Goal: Task Accomplishment & Management: Manage account settings

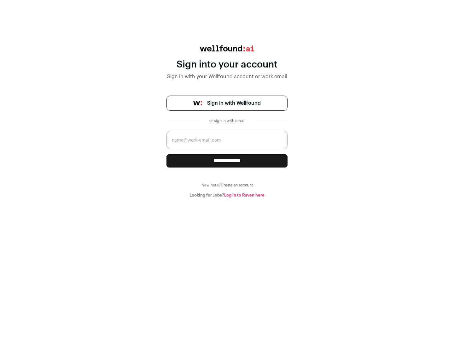
click at [233, 103] on span "Sign in with Wellfound" at bounding box center [234, 103] width 54 height 8
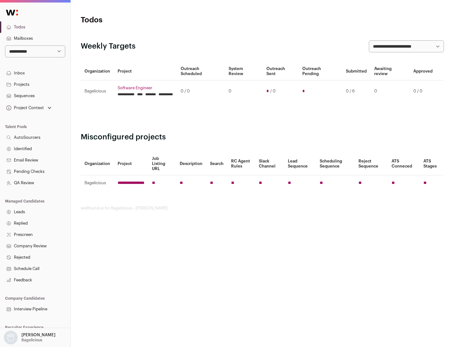
click at [35, 84] on link "Projects" at bounding box center [35, 84] width 70 height 11
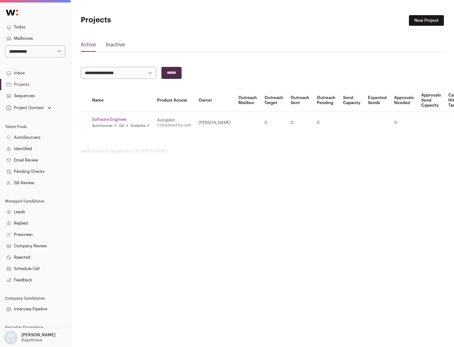
click at [123, 119] on link "Software Engineer" at bounding box center [120, 119] width 57 height 5
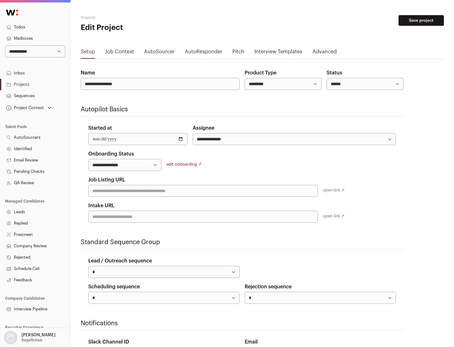
click at [421, 20] on button "Save project" at bounding box center [420, 20] width 45 height 11
